Goal: Information Seeking & Learning: Find specific fact

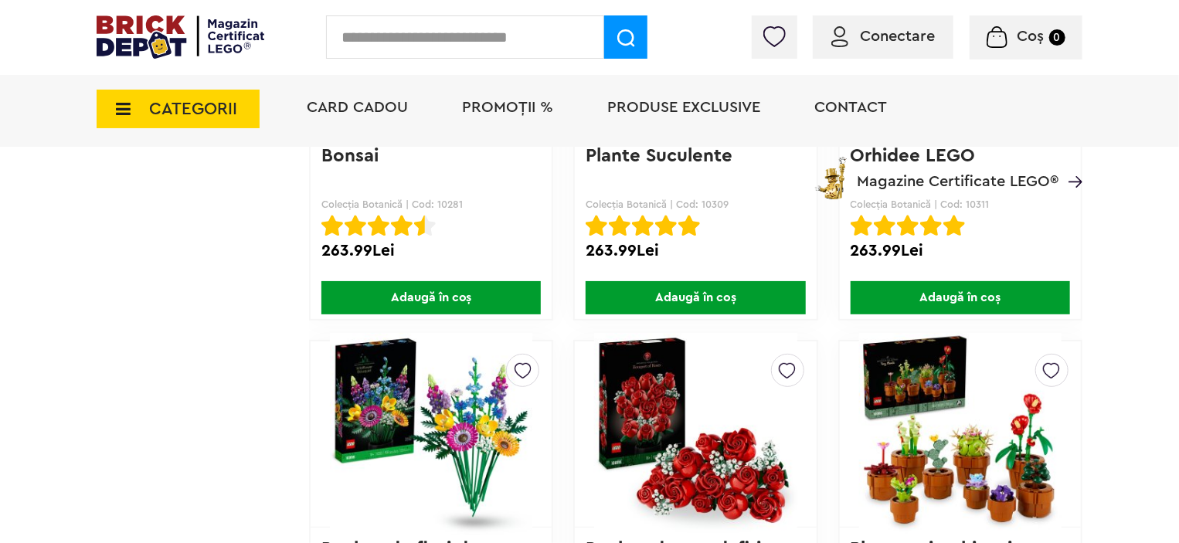
scroll to position [3178, 0]
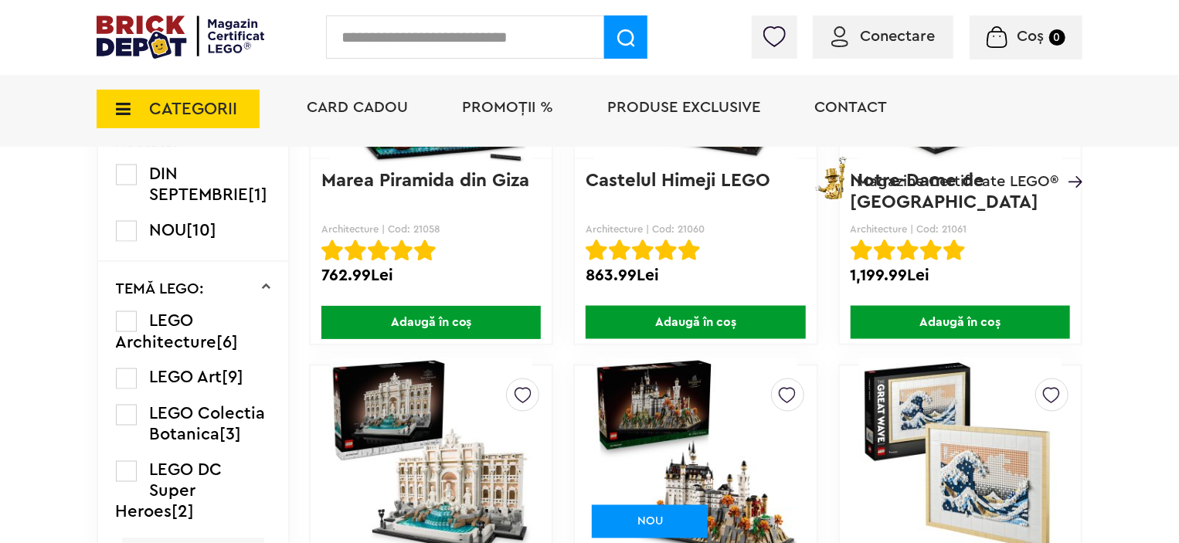
scroll to position [1237, 0]
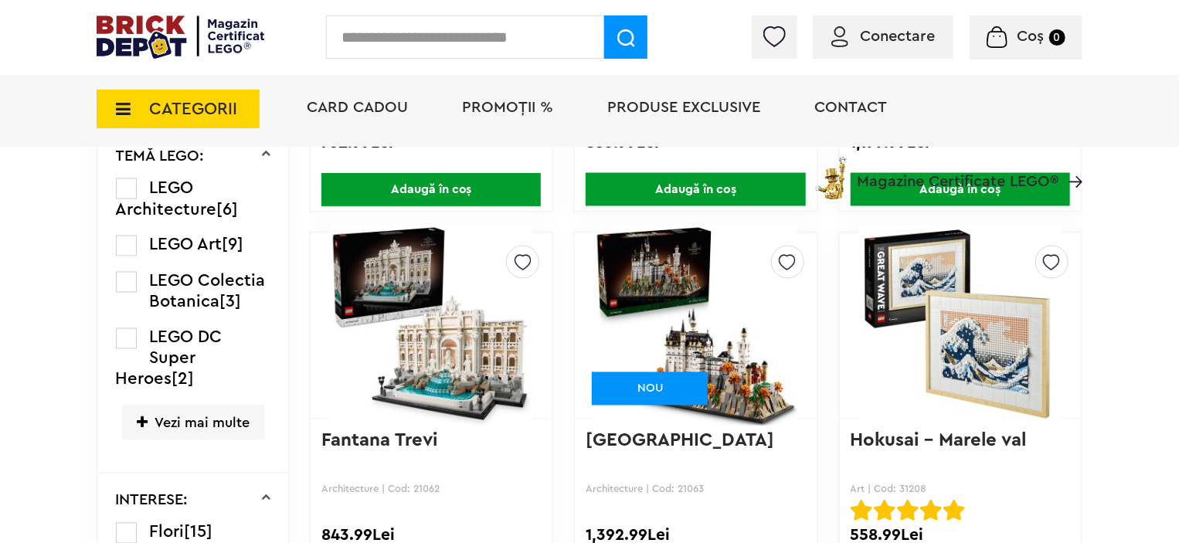
click at [204, 436] on span "Vezi mai multe" at bounding box center [193, 422] width 142 height 35
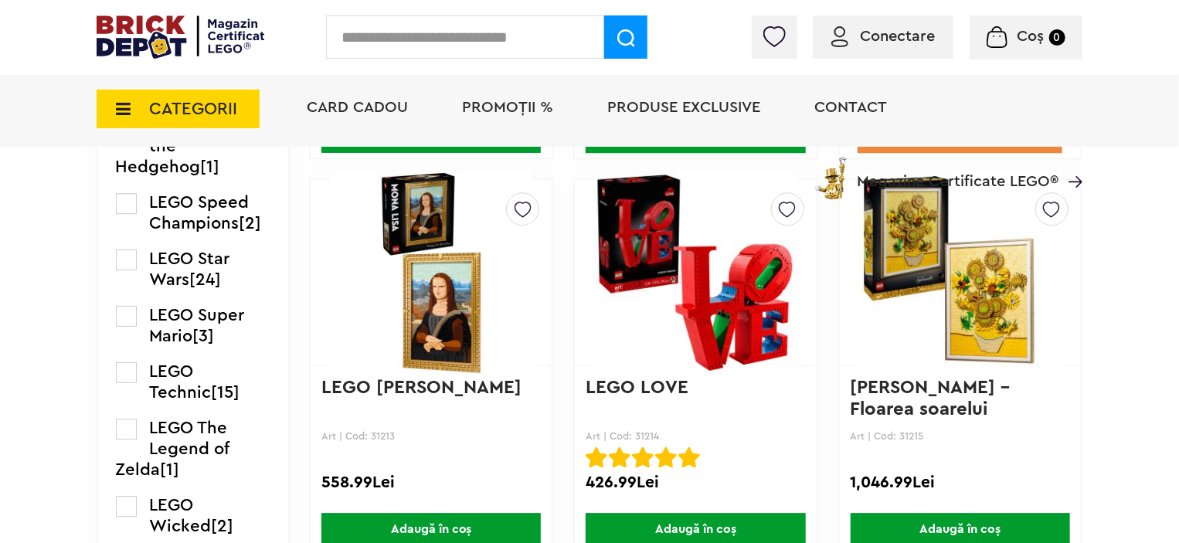
scroll to position [2087, 0]
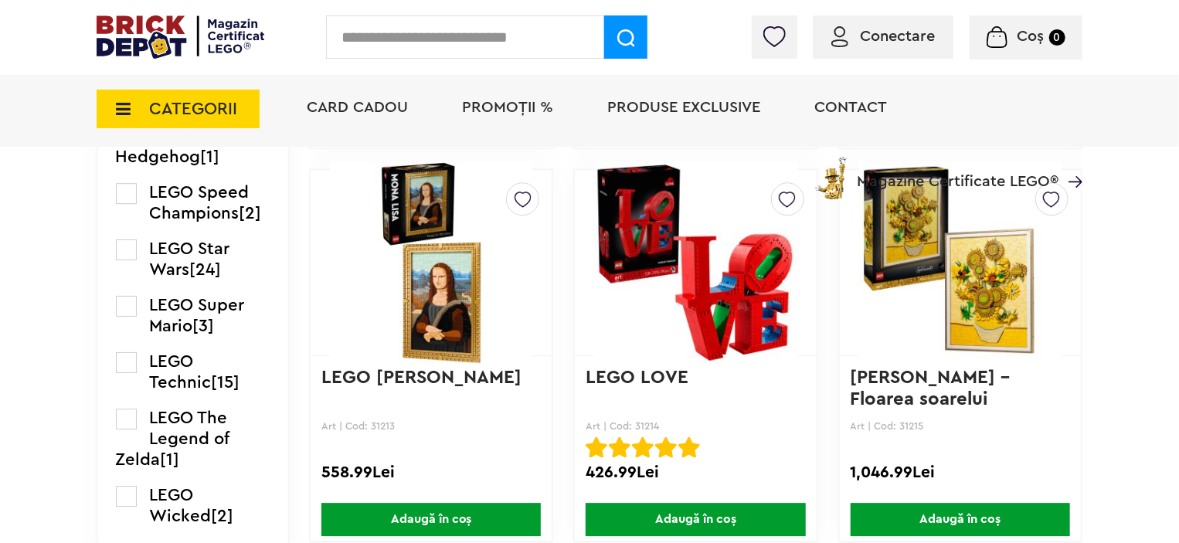
click at [126, 204] on label at bounding box center [126, 193] width 21 height 21
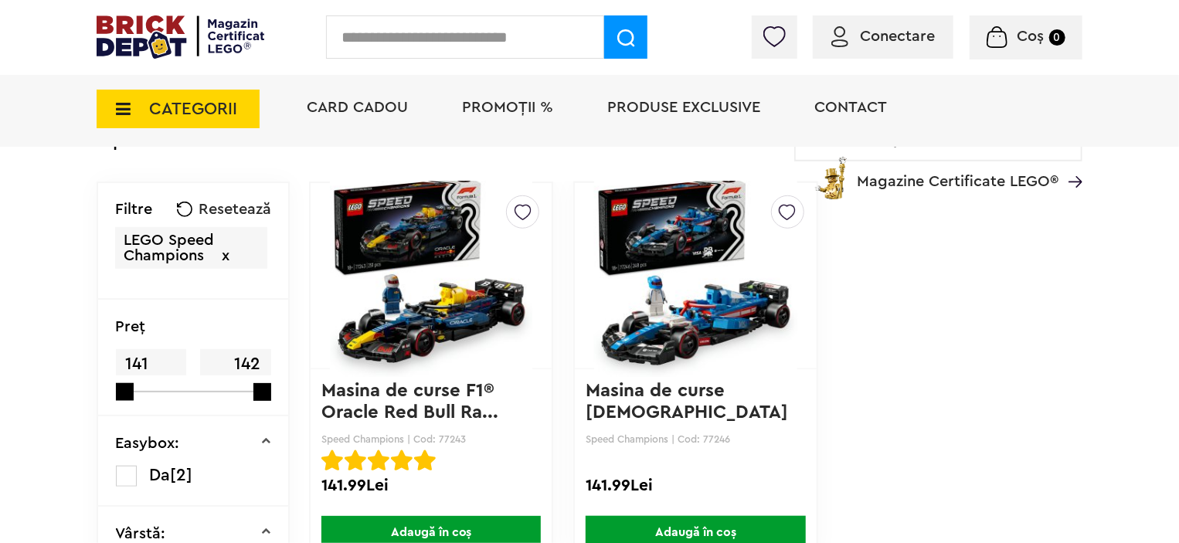
scroll to position [464, 0]
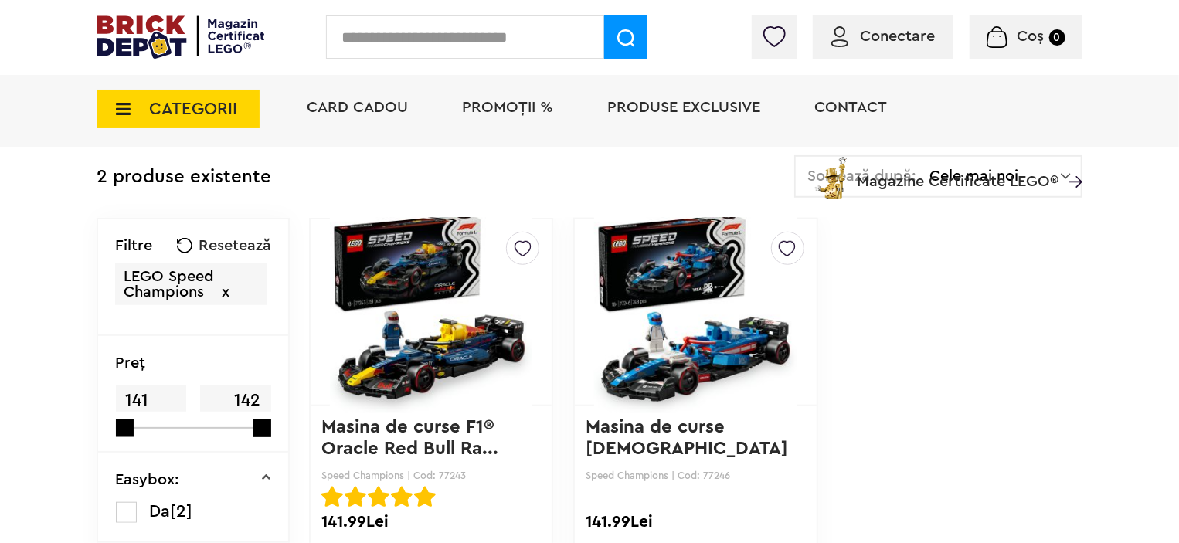
click at [420, 294] on img at bounding box center [431, 312] width 202 height 216
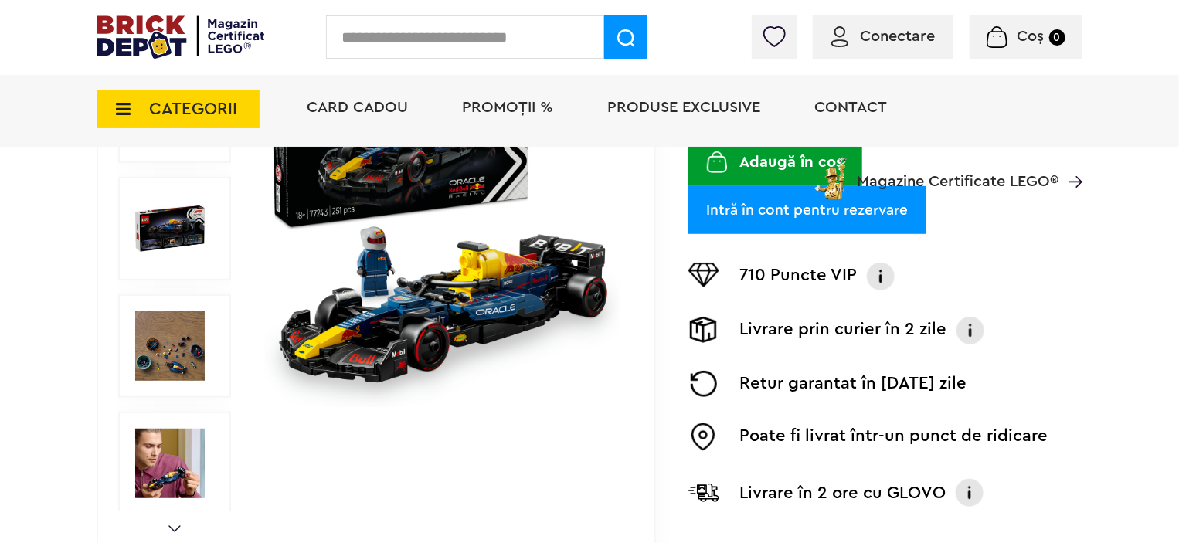
scroll to position [464, 0]
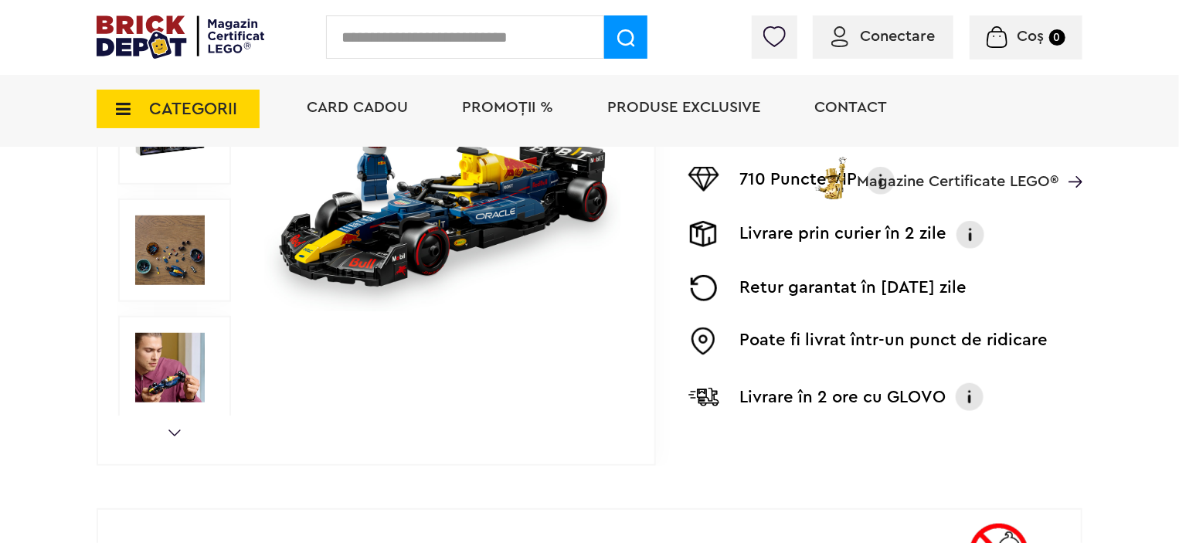
click at [178, 375] on img at bounding box center [170, 368] width 70 height 70
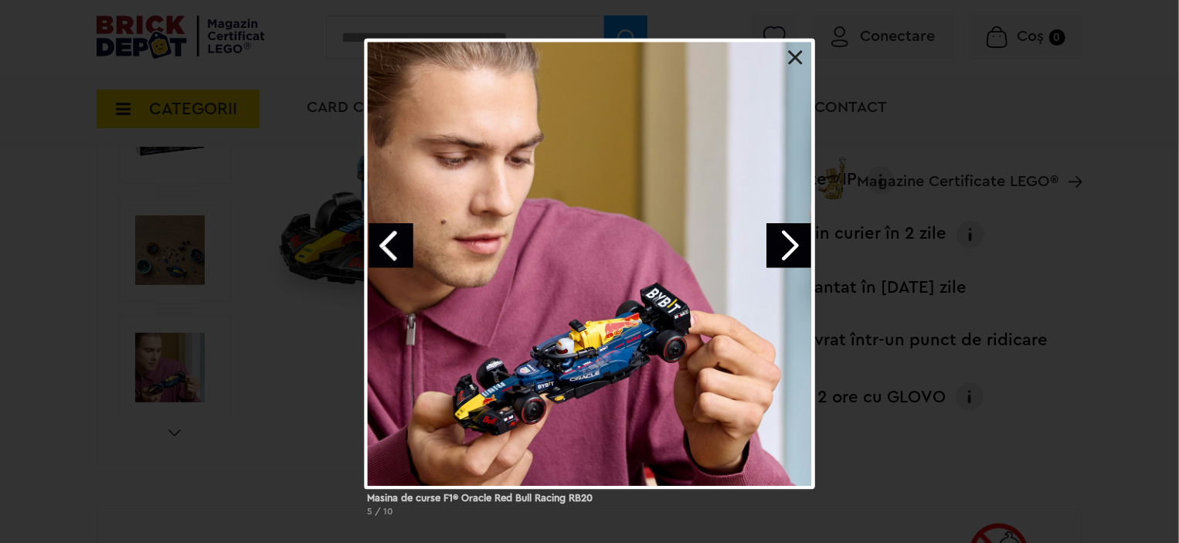
click at [396, 243] on link "Previous image" at bounding box center [391, 245] width 45 height 45
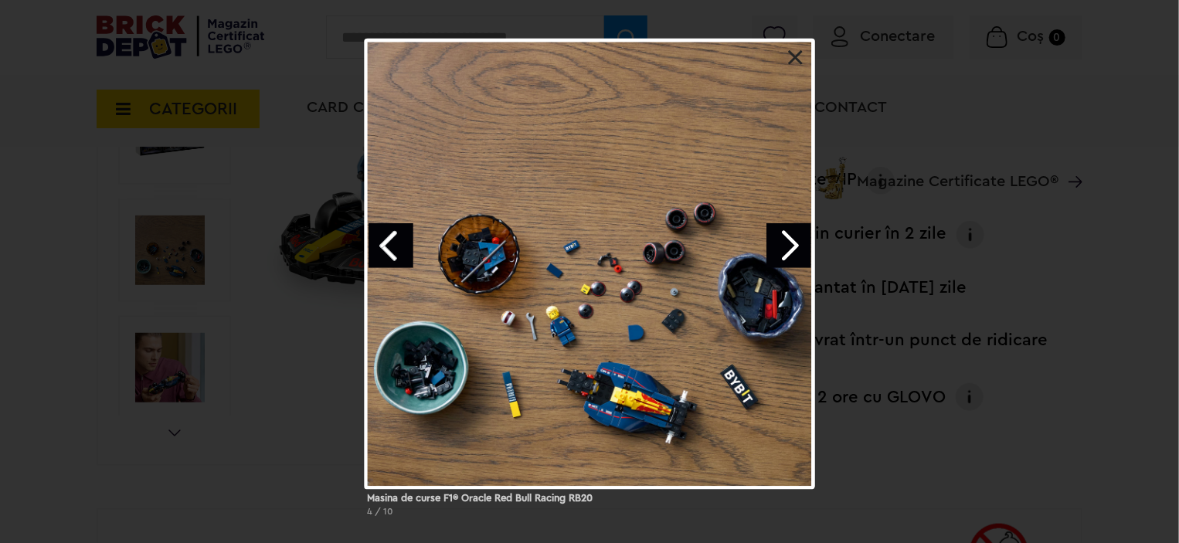
click at [396, 243] on link "Previous image" at bounding box center [391, 245] width 45 height 45
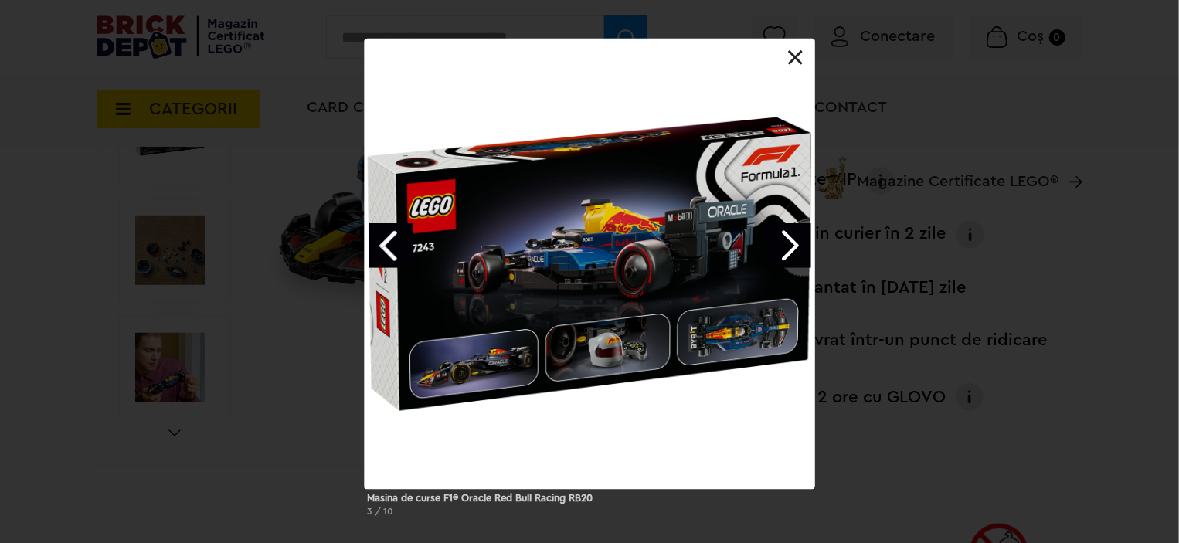
click at [396, 243] on link "Previous image" at bounding box center [391, 245] width 45 height 45
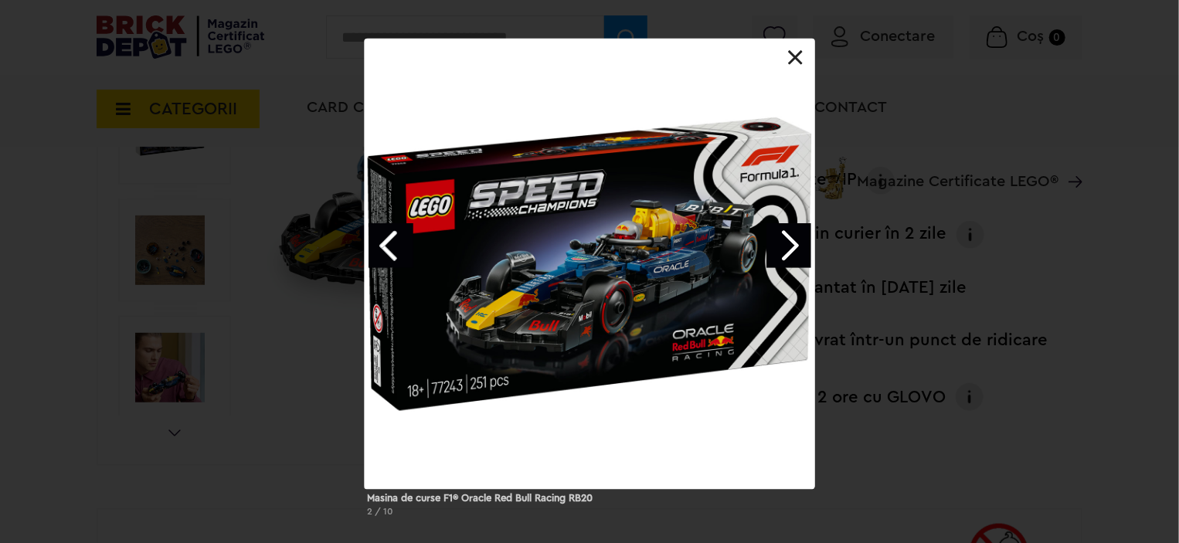
click at [798, 56] on link at bounding box center [795, 57] width 15 height 15
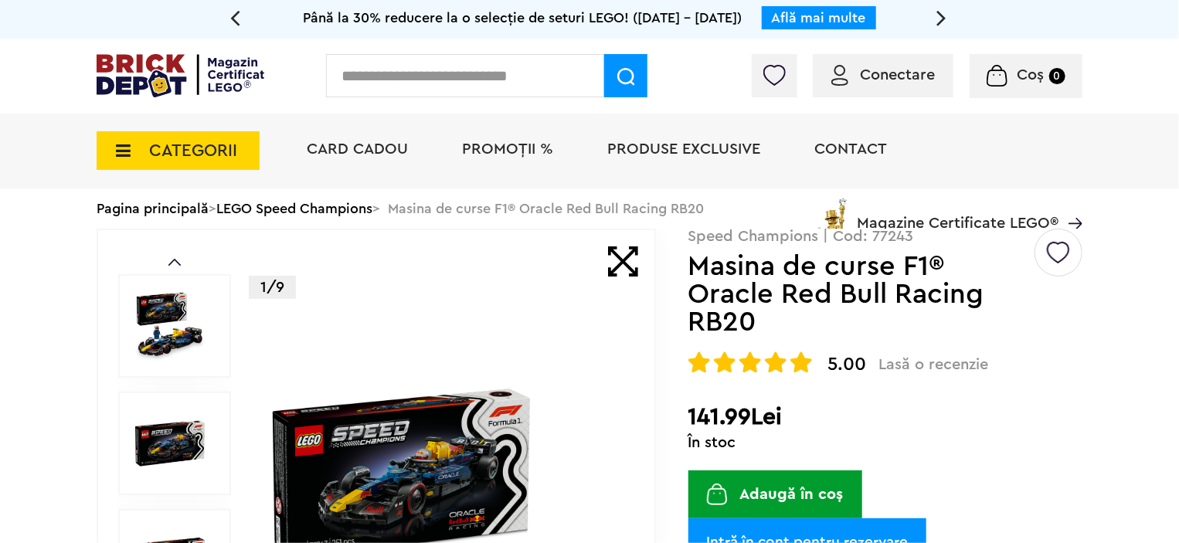
scroll to position [0, 0]
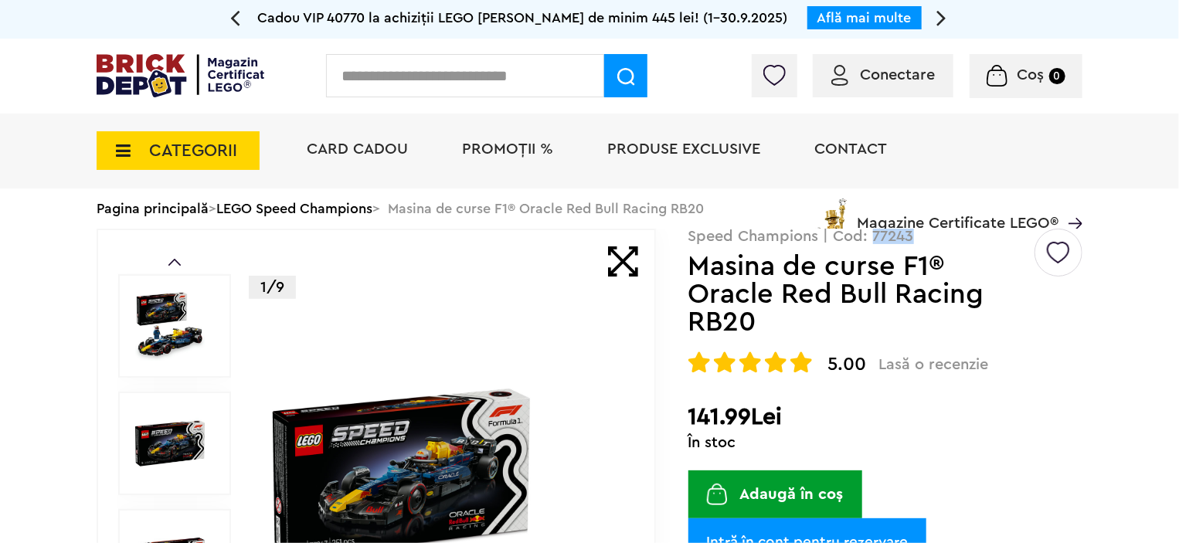
drag, startPoint x: 875, startPoint y: 239, endPoint x: 937, endPoint y: 237, distance: 62.6
click at [937, 237] on p "Speed Champions | Cod: 77243" at bounding box center [886, 236] width 394 height 15
copy p "77243"
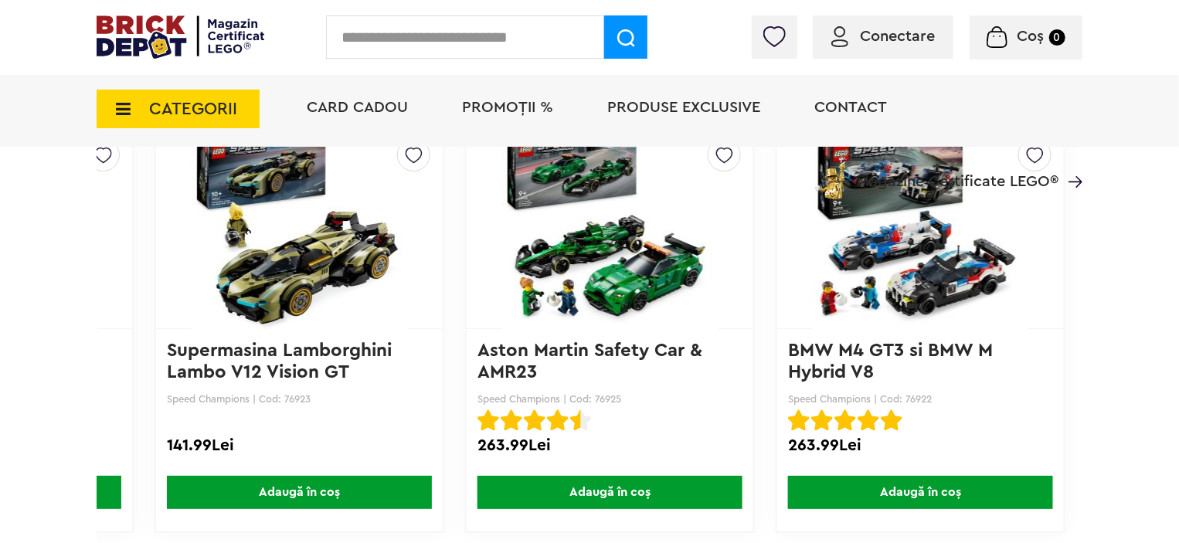
scroll to position [3246, 0]
